Goal: Task Accomplishment & Management: Use online tool/utility

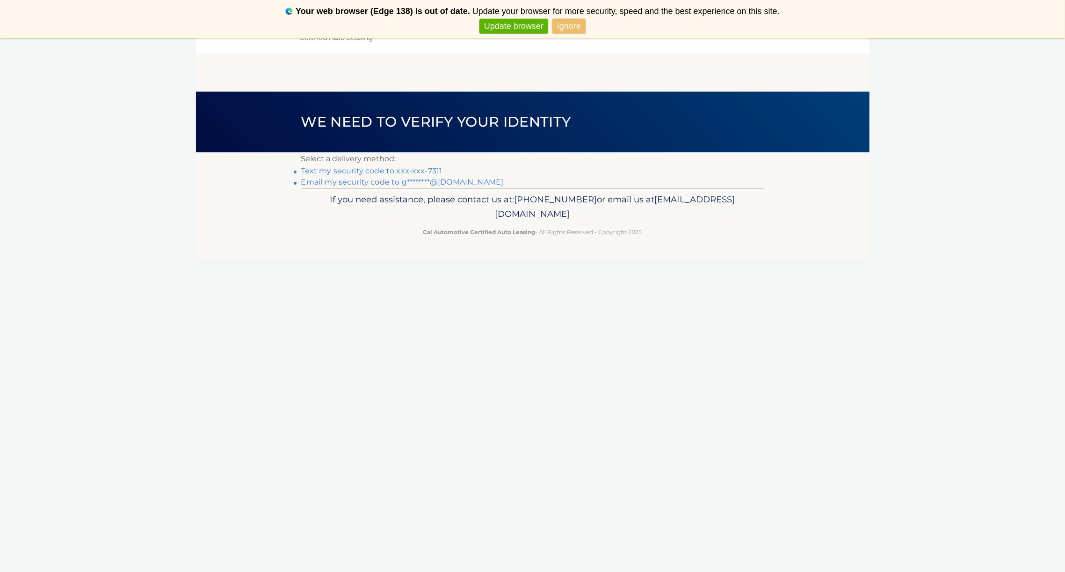
click at [341, 169] on link "Text my security code to xxx-xxx-7311" at bounding box center [371, 170] width 141 height 9
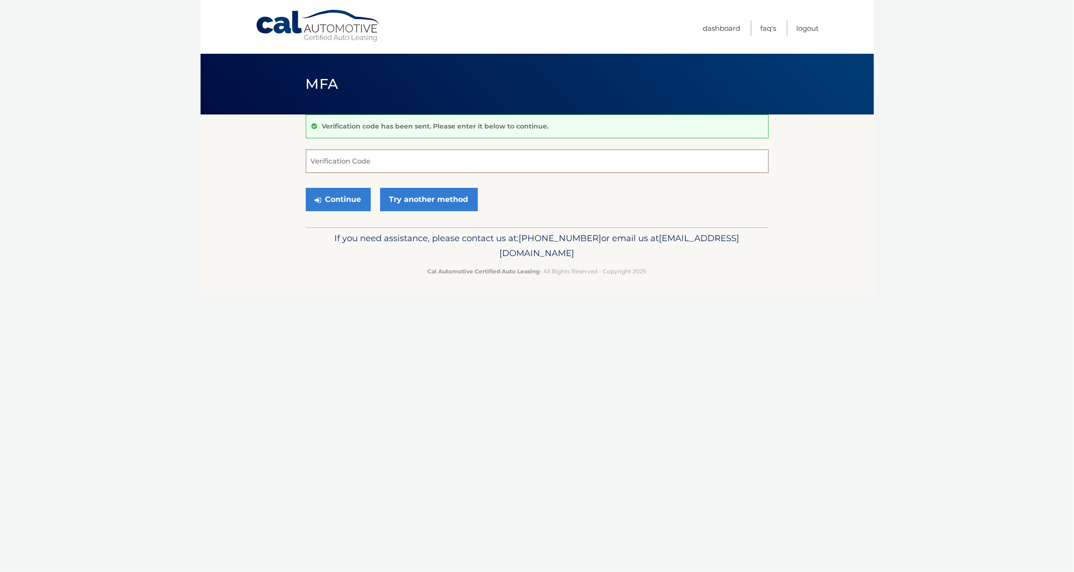
click at [341, 163] on input "Verification Code" at bounding box center [537, 161] width 463 height 23
type input "390653"
click at [329, 193] on button "Continue" at bounding box center [338, 199] width 65 height 23
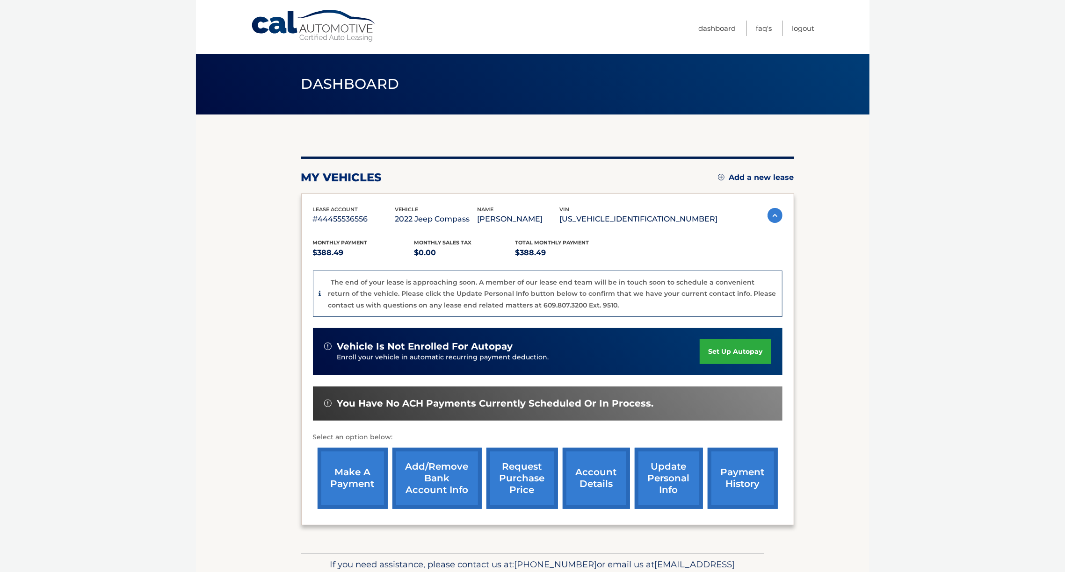
click at [347, 476] on link "make a payment" at bounding box center [352, 478] width 70 height 61
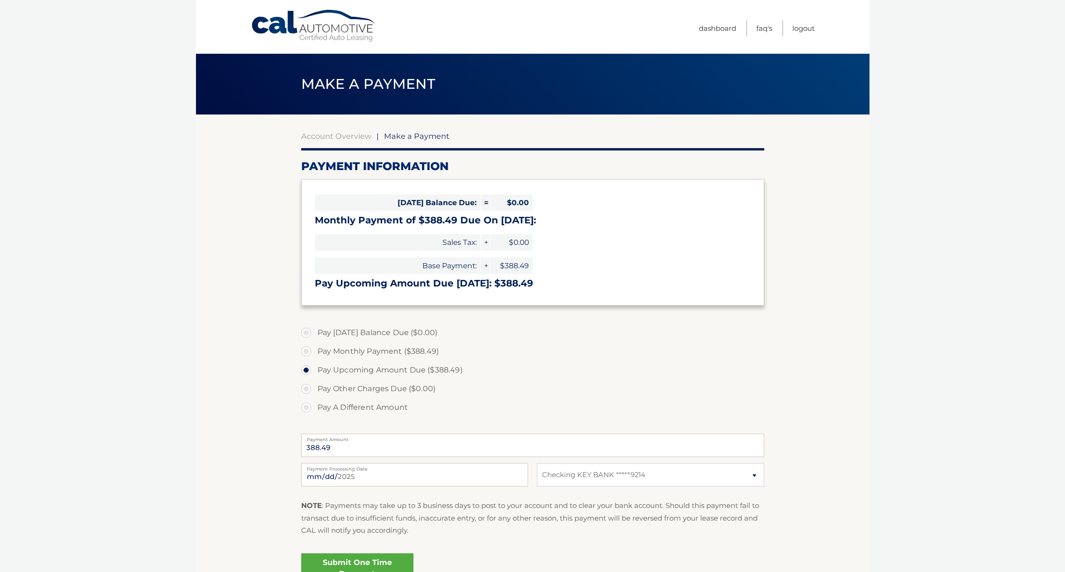
select select "Y2JkMTdhZmEtMzBiZS00NzM1LWFmZTEtYTY0YTZiZjAxMzVj"
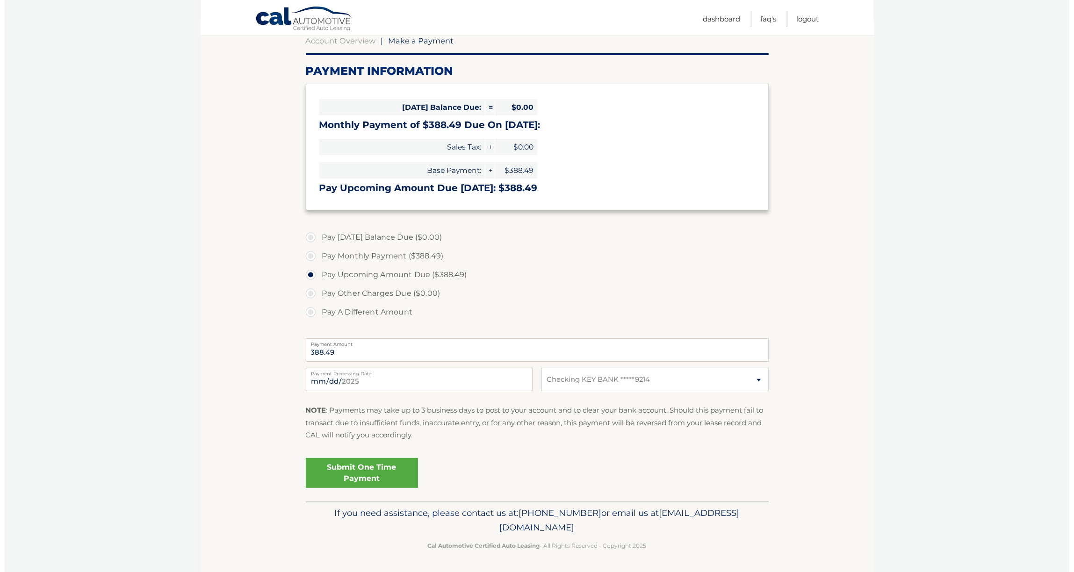
scroll to position [96, 0]
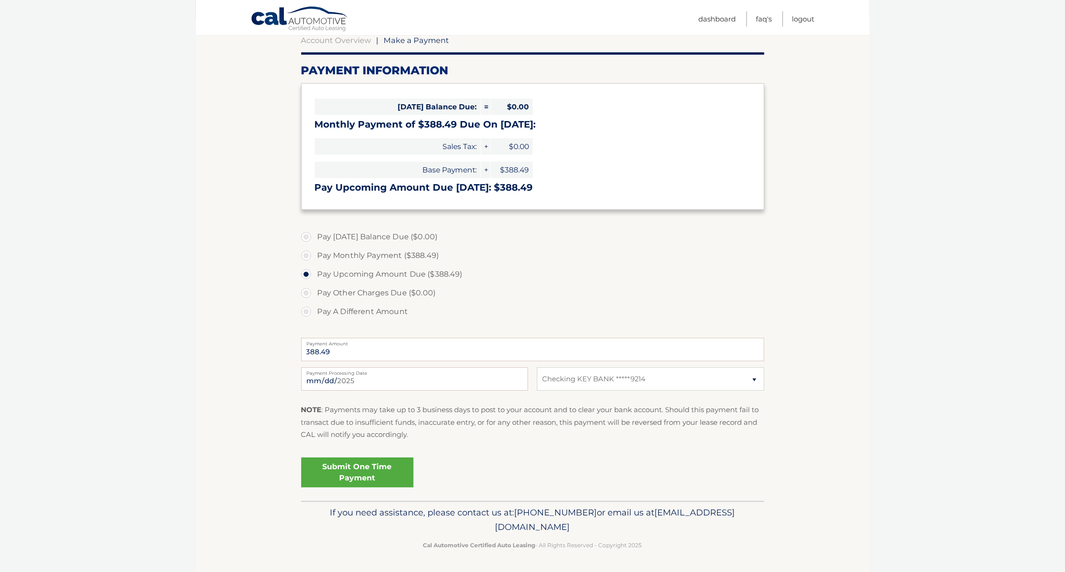
click at [389, 463] on link "Submit One Time Payment" at bounding box center [357, 473] width 112 height 30
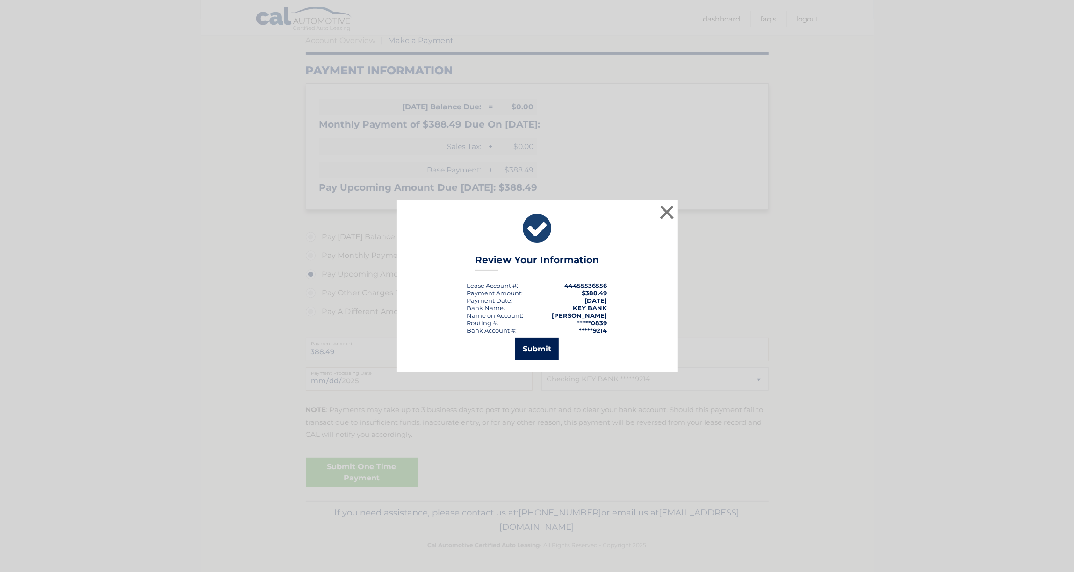
click at [537, 345] on button "Submit" at bounding box center [536, 349] width 43 height 22
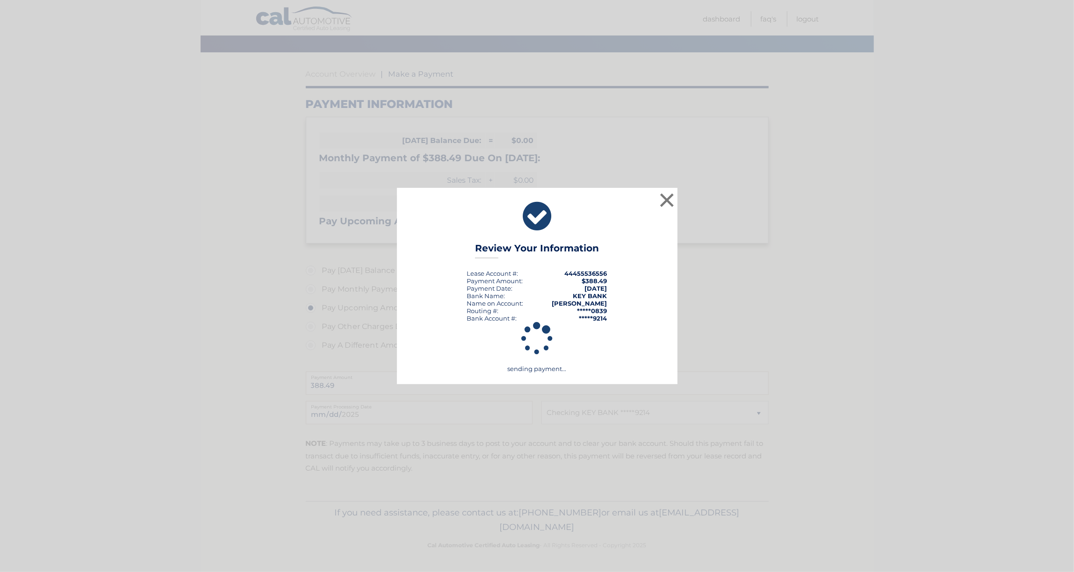
scroll to position [62, 0]
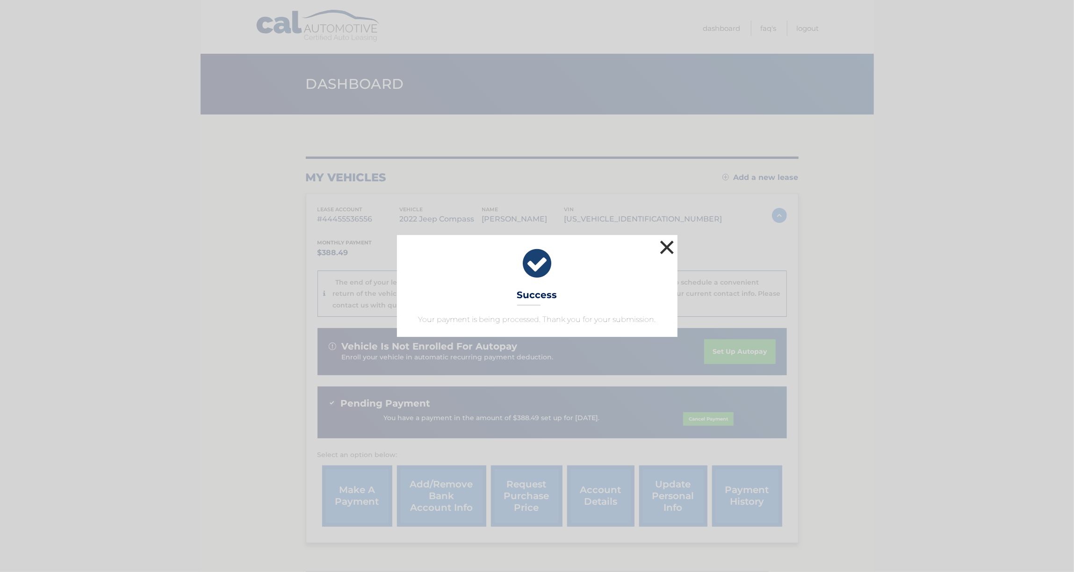
click at [665, 244] on button "×" at bounding box center [667, 247] width 19 height 19
